Goal: Find specific page/section: Find specific page/section

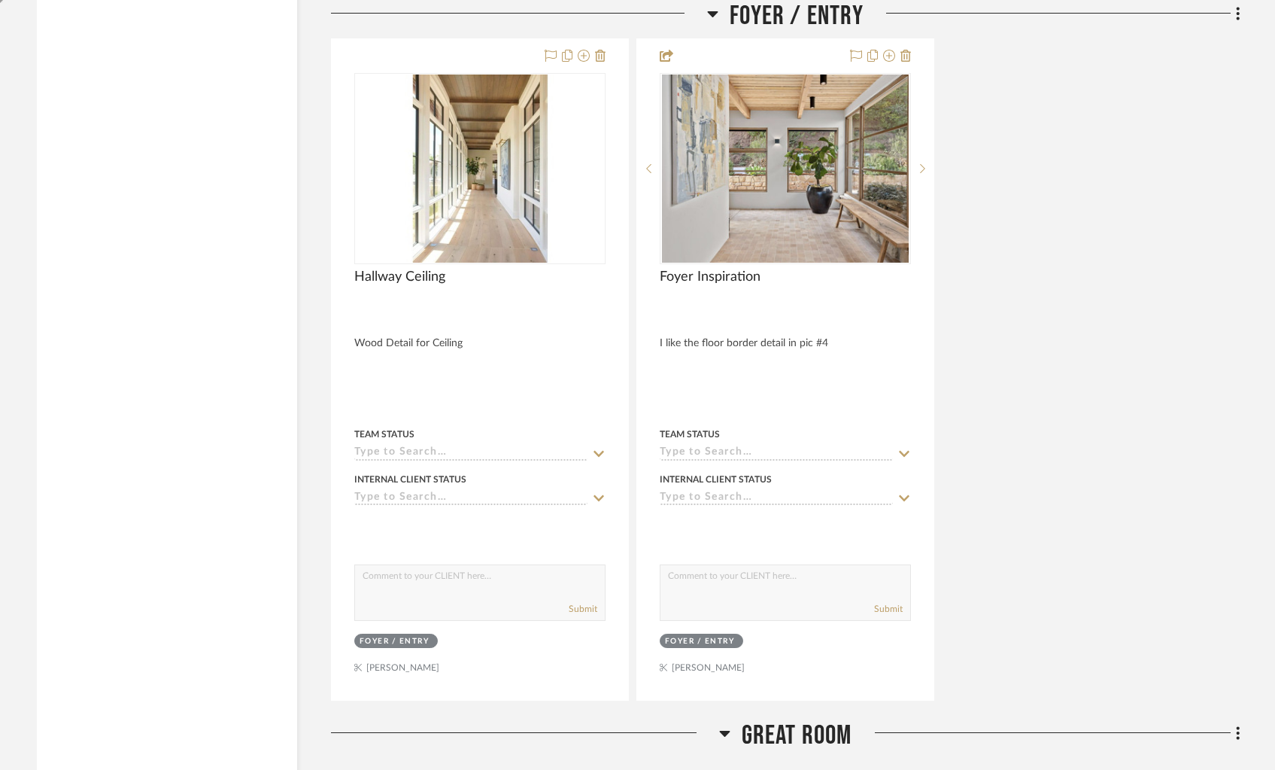
scroll to position [4722, 0]
